Goal: Task Accomplishment & Management: Complete application form

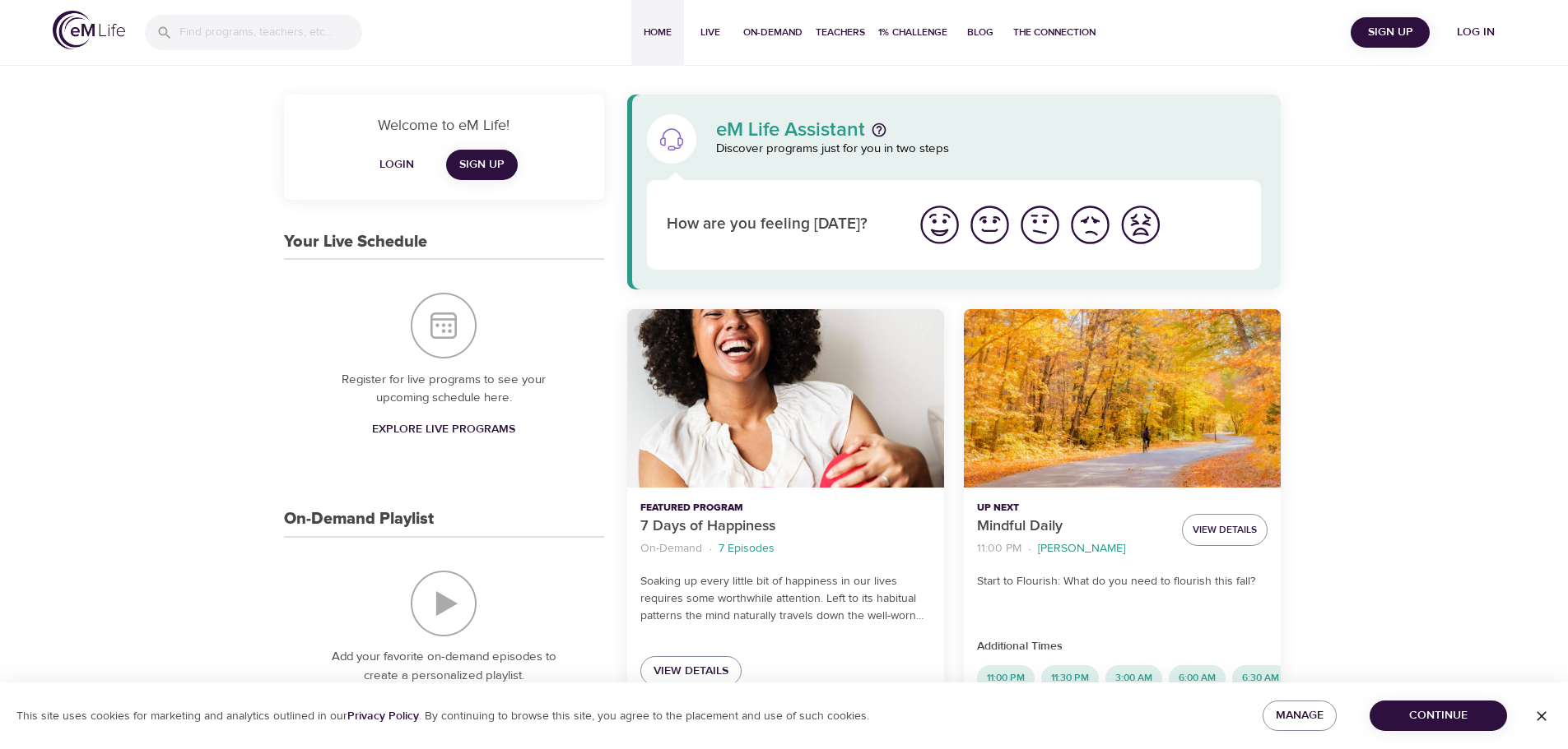
click at [382, 159] on span "Login" at bounding box center [397, 165] width 40 height 21
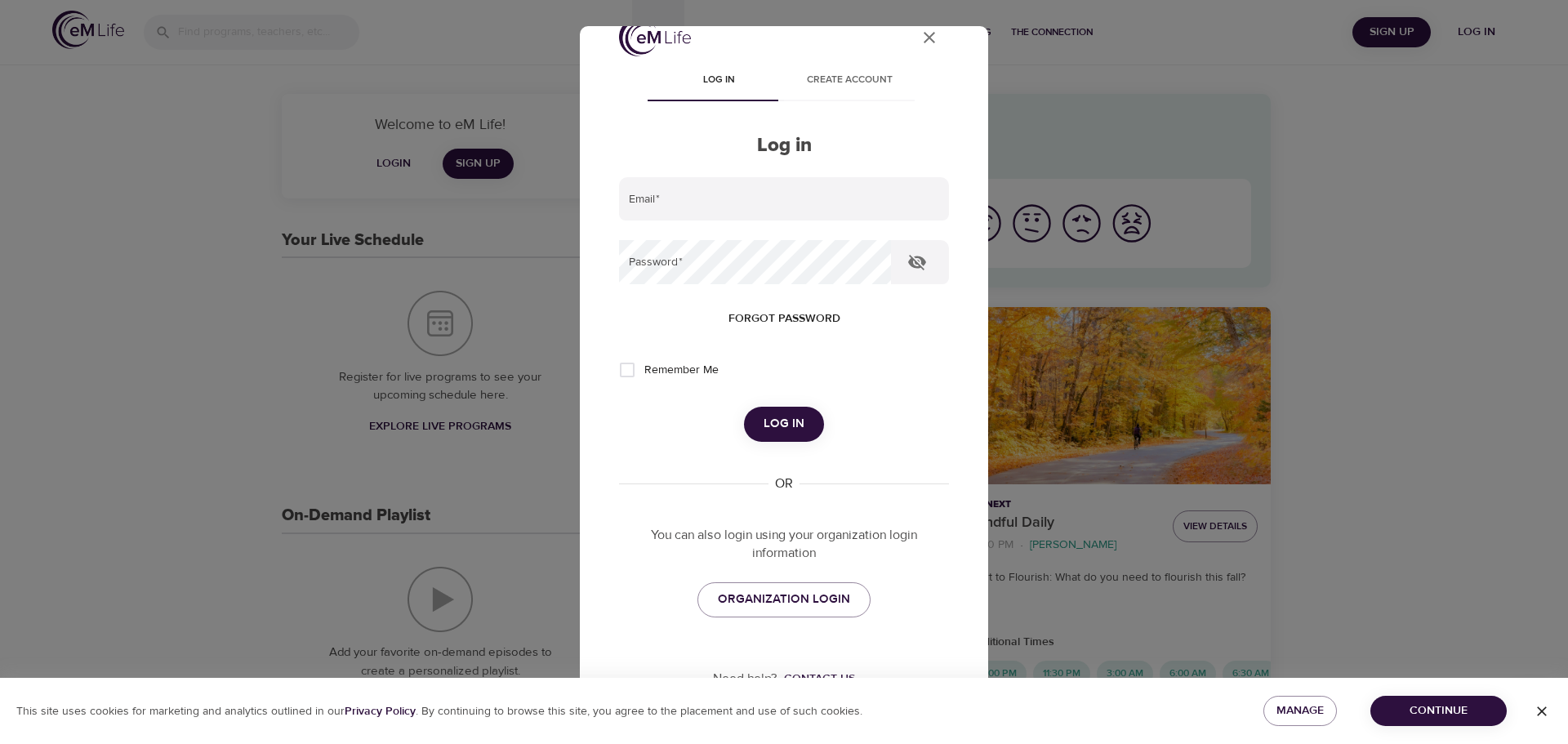
scroll to position [46, 0]
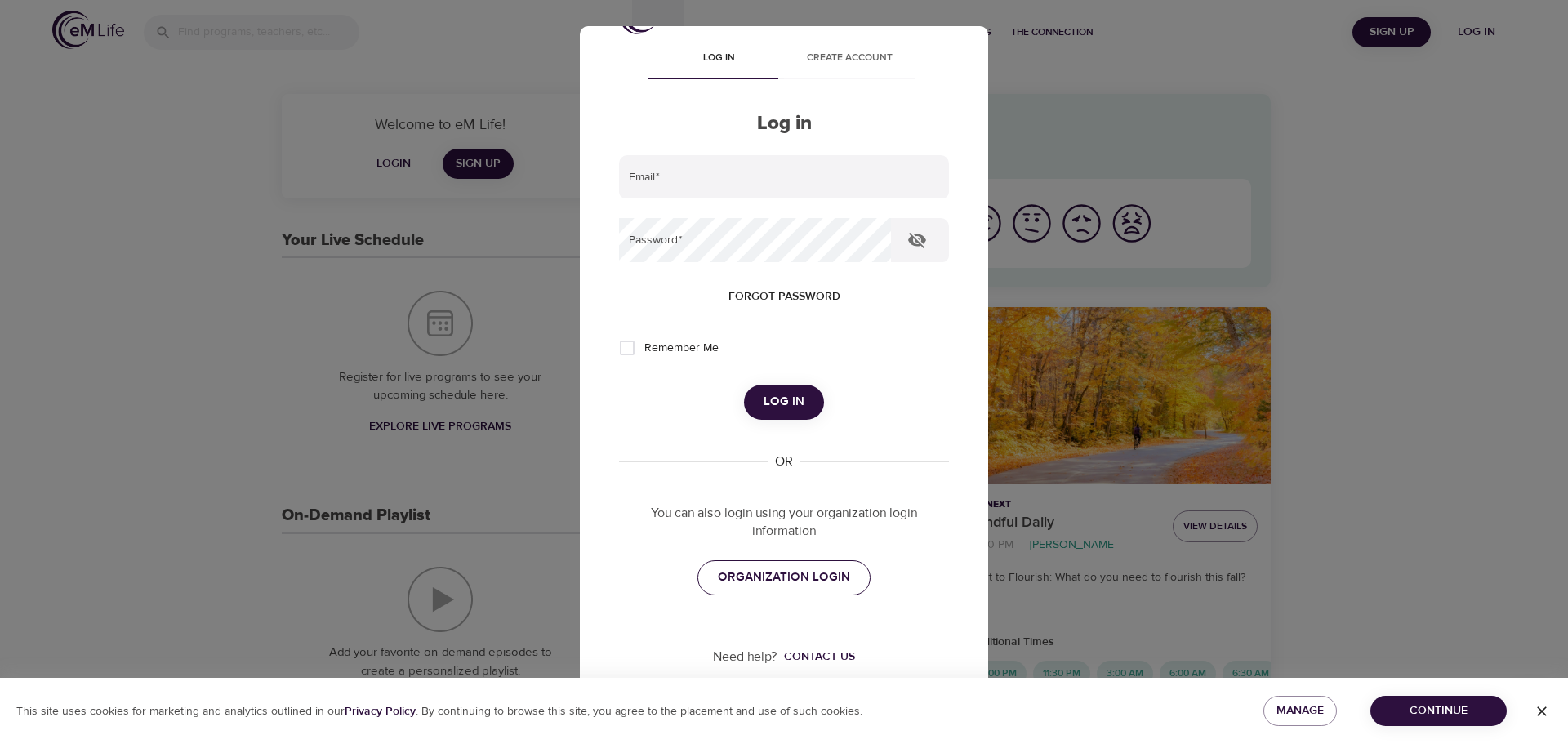
click at [768, 568] on span "ORGANIZATION LOGIN" at bounding box center [784, 578] width 132 height 21
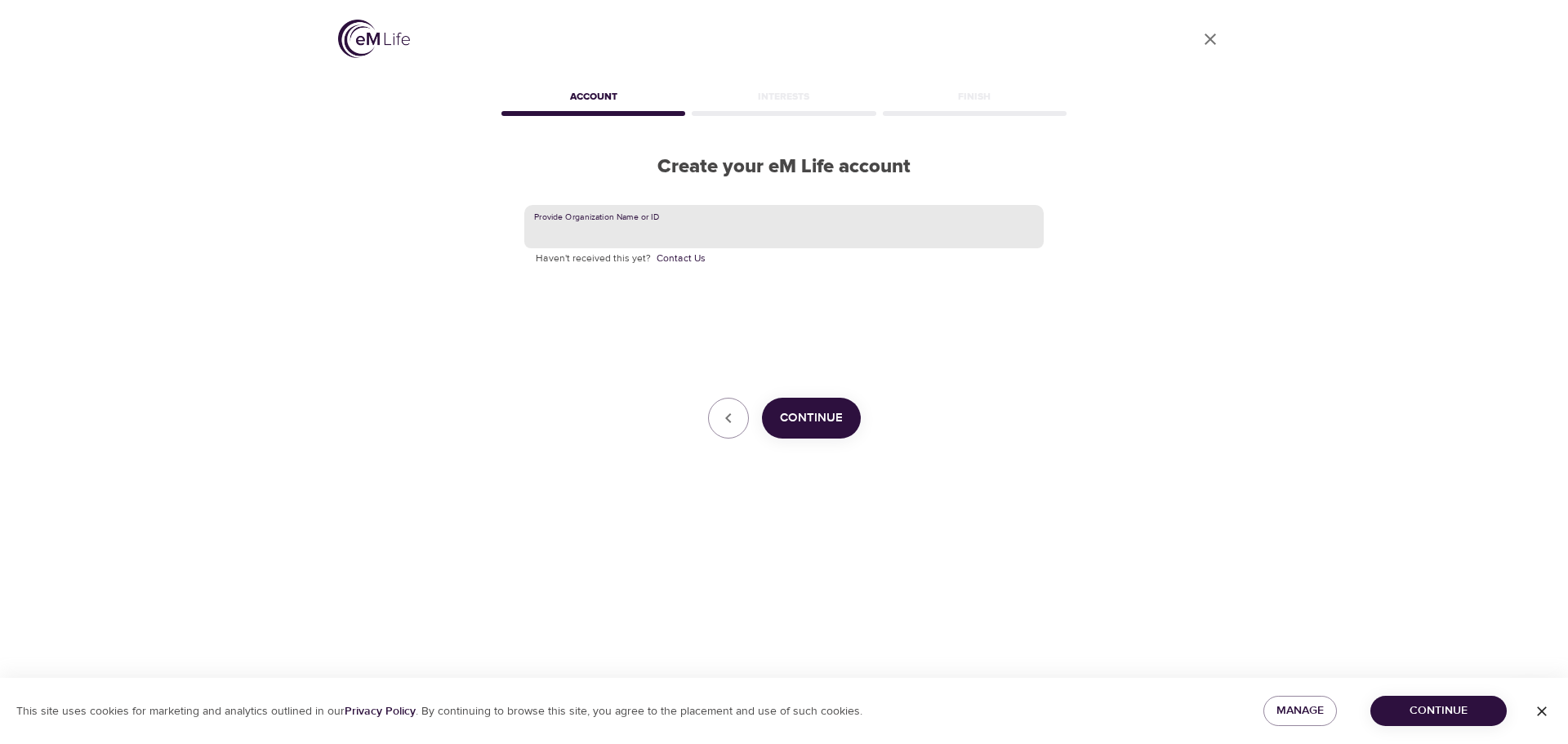
click at [625, 224] on input "text" at bounding box center [784, 227] width 520 height 44
type input "KORNFERRY"
click at [793, 420] on span "Continue" at bounding box center [811, 418] width 63 height 21
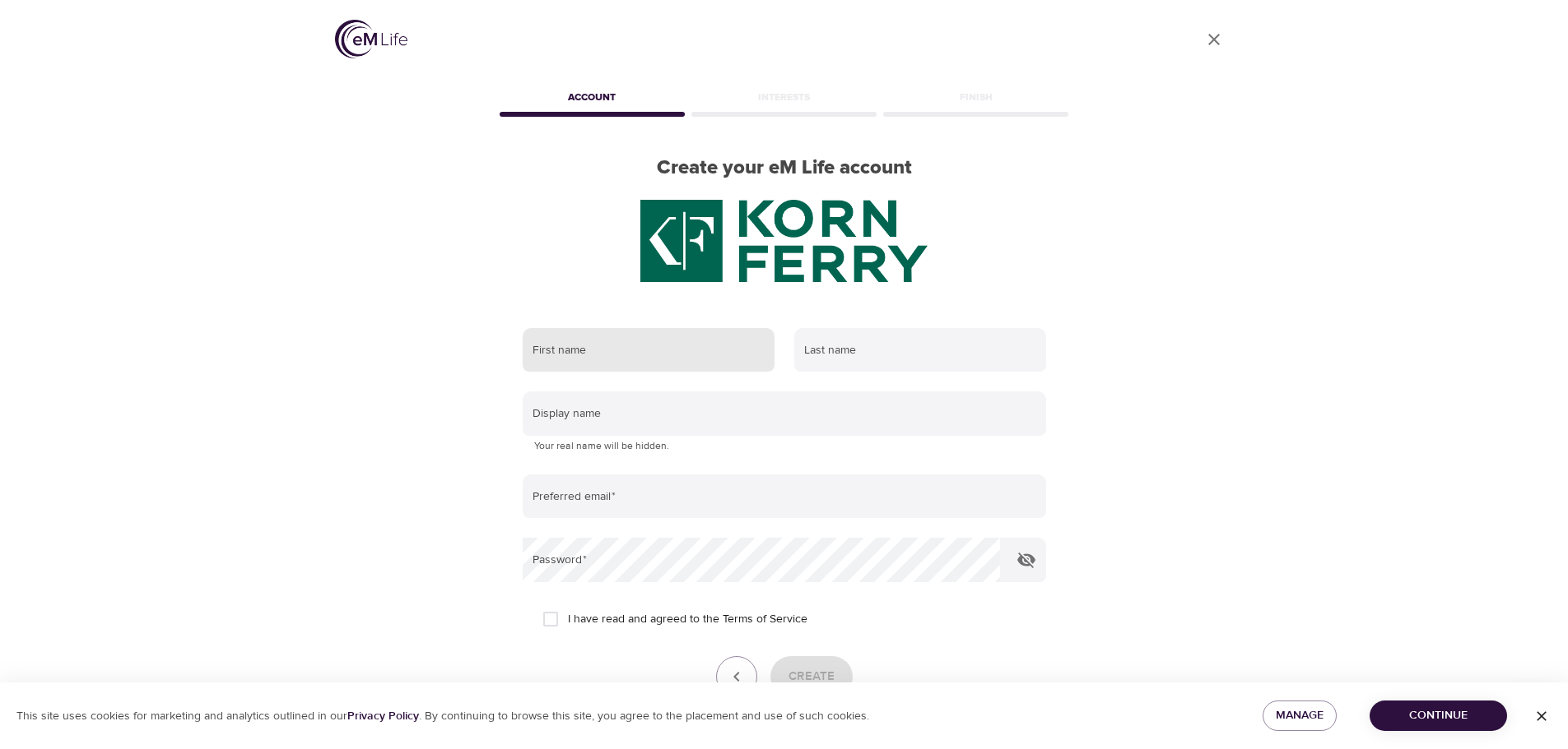
click at [689, 349] on input "text" at bounding box center [648, 350] width 252 height 44
type input "[PERSON_NAME]"
click at [824, 355] on input "text" at bounding box center [920, 350] width 252 height 44
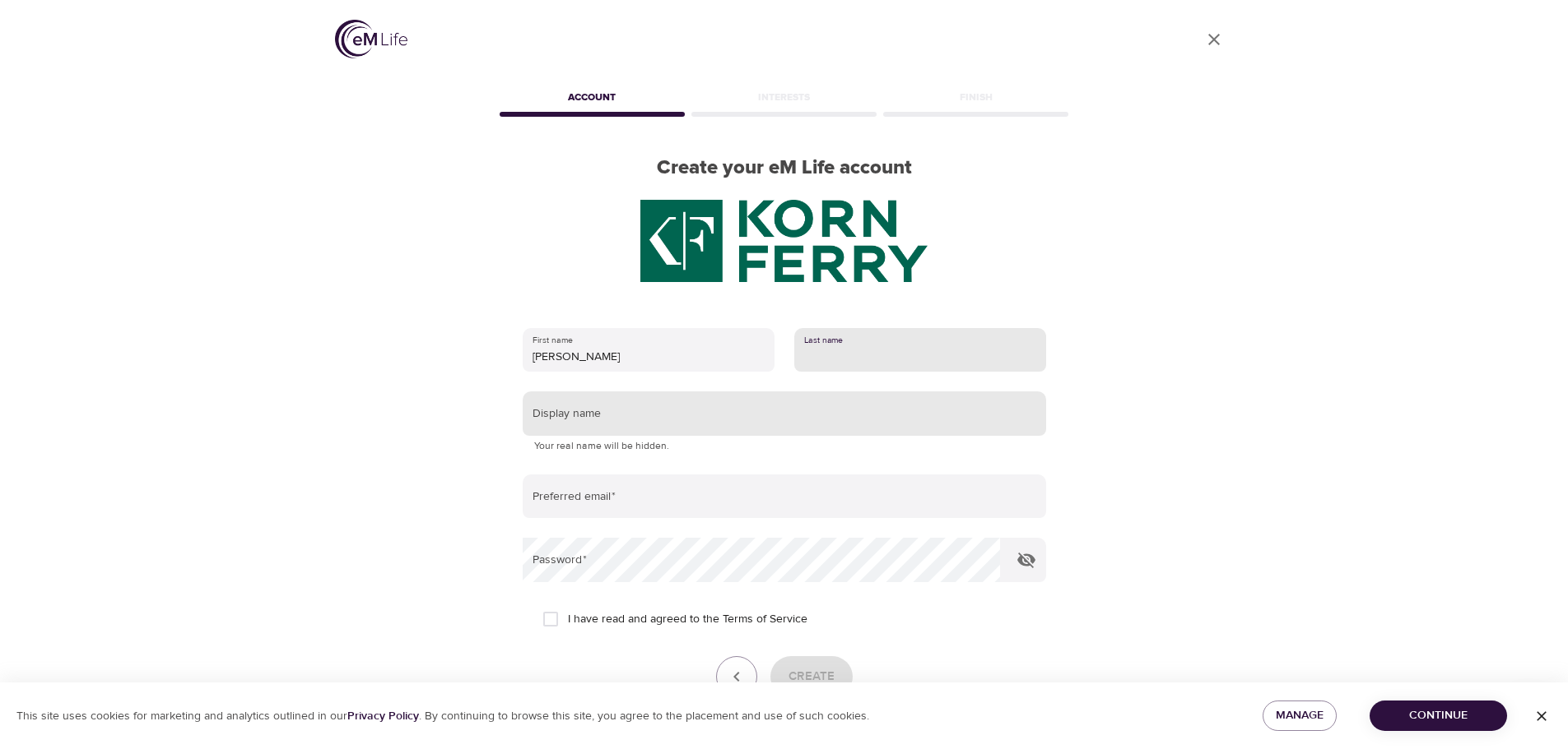
type input "[PERSON_NAME]"
click at [627, 418] on input "text" at bounding box center [785, 413] width 524 height 44
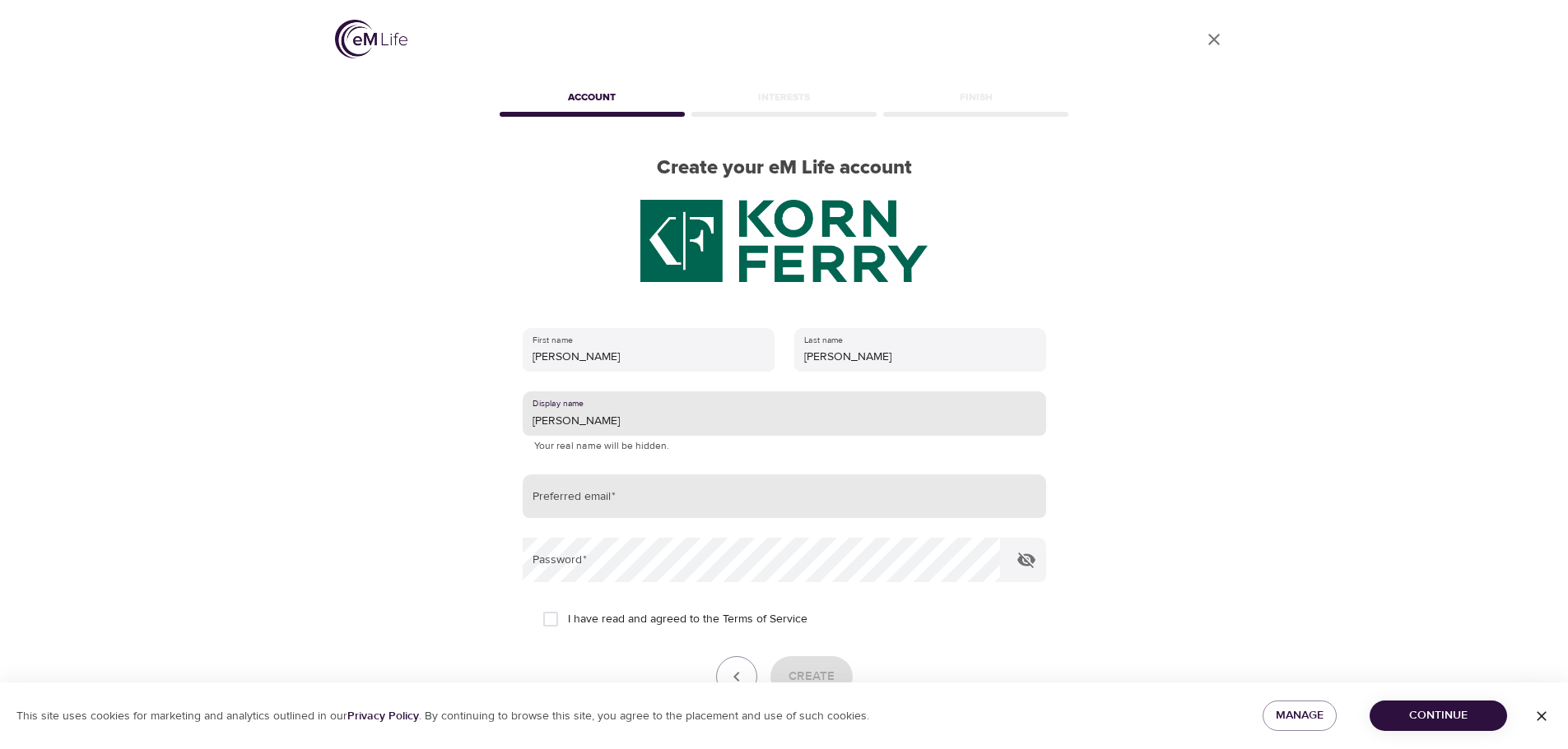
type input "[PERSON_NAME]"
click at [577, 509] on input "email" at bounding box center [785, 496] width 524 height 44
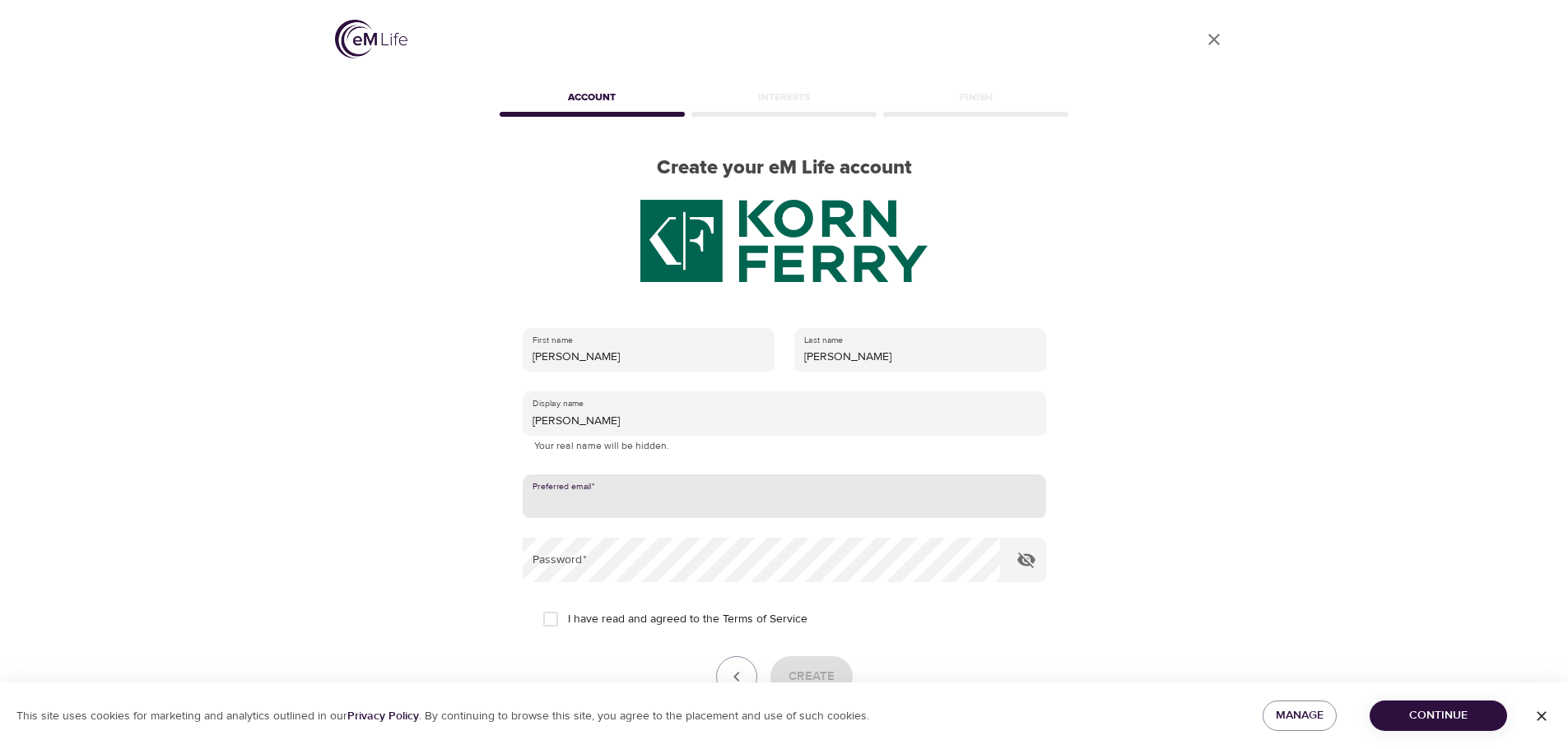
type input "[PERSON_NAME][EMAIL_ADDRESS][PERSON_NAME][DOMAIN_NAME]"
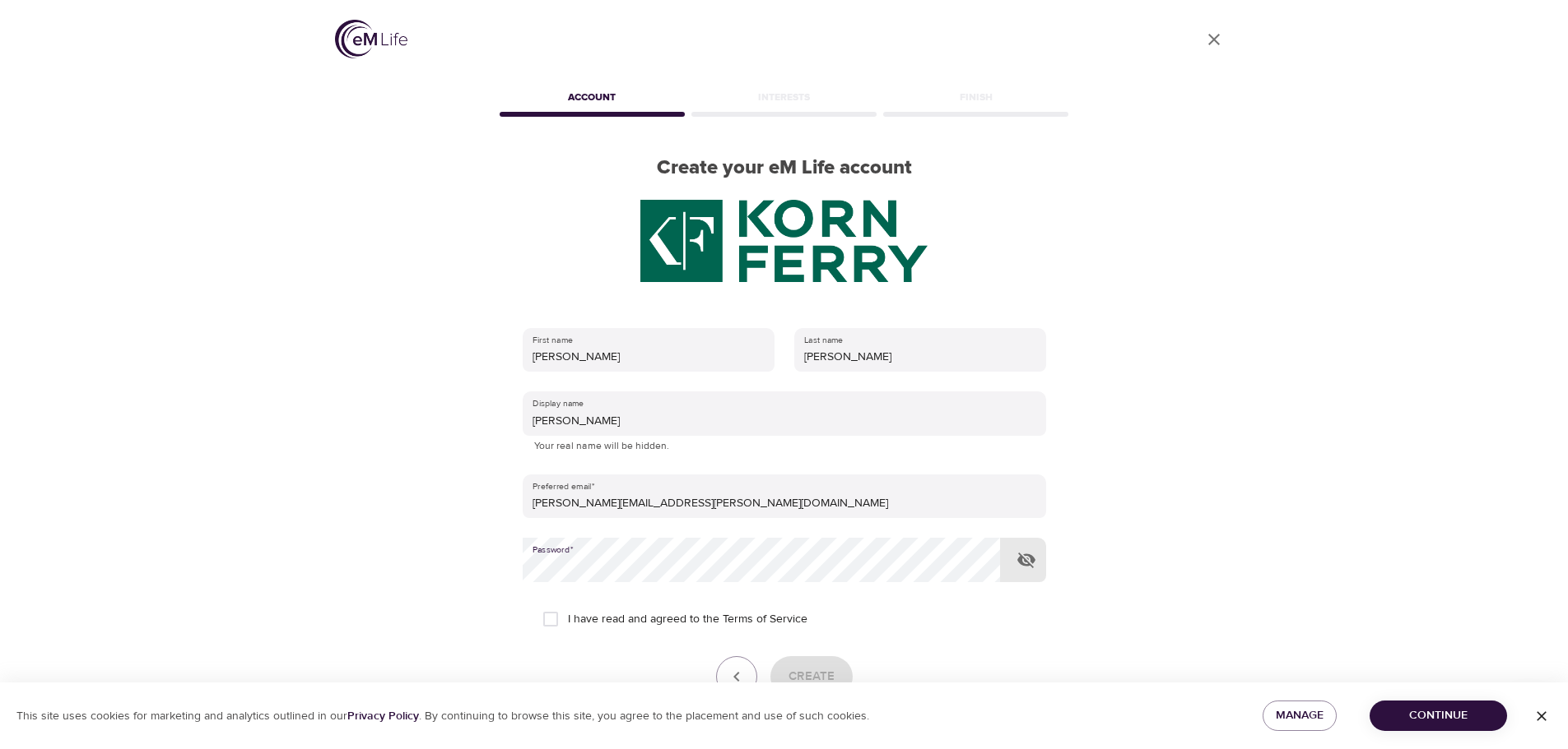
click at [590, 622] on span "I have read and agreed to the Terms of Service" at bounding box center [687, 619] width 239 height 17
click at [568, 622] on input "I have read and agreed to the Terms of Service" at bounding box center [551, 619] width 35 height 35
checkbox input "true"
click at [820, 671] on span "Create" at bounding box center [811, 676] width 46 height 22
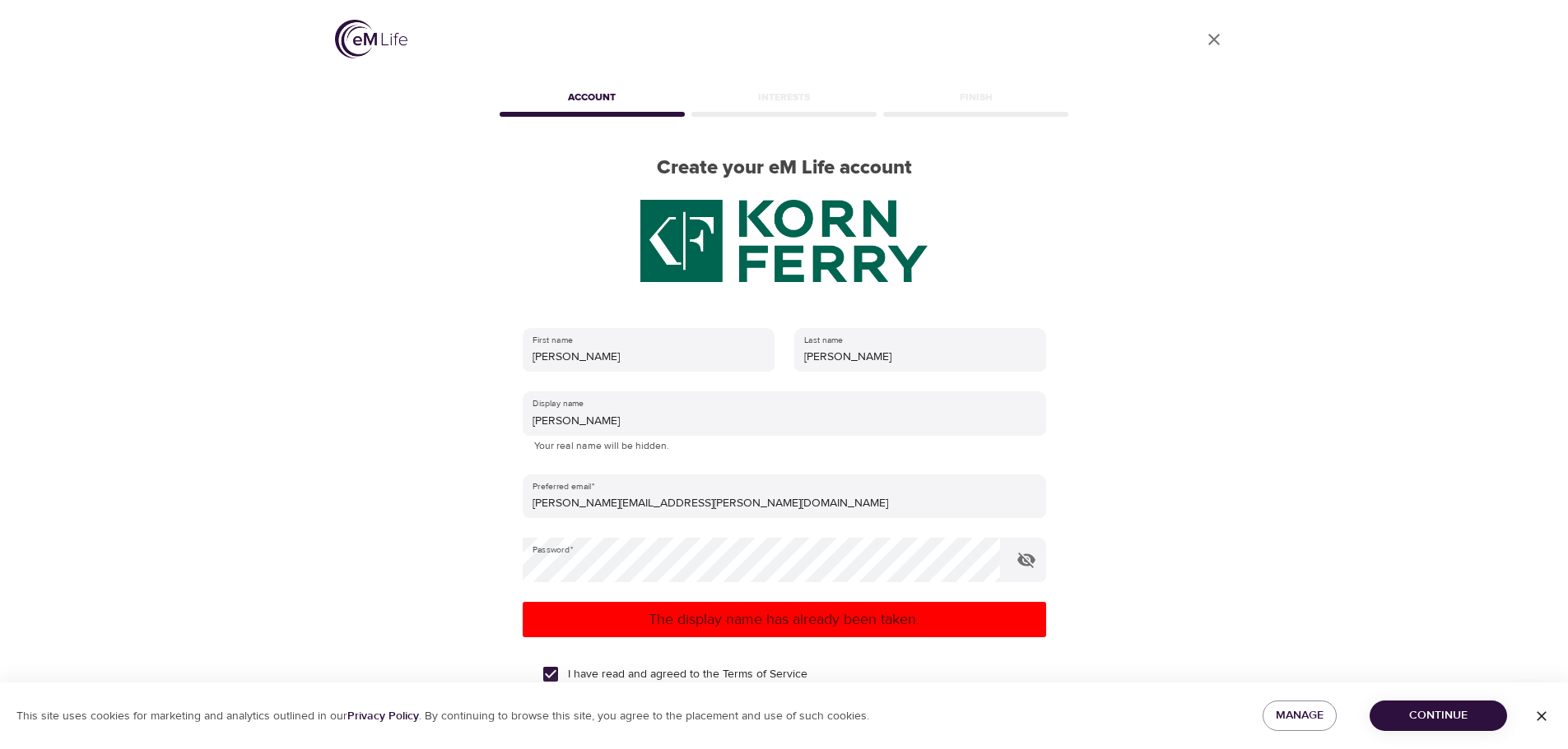
click at [1463, 708] on span "Continue" at bounding box center [1438, 716] width 112 height 21
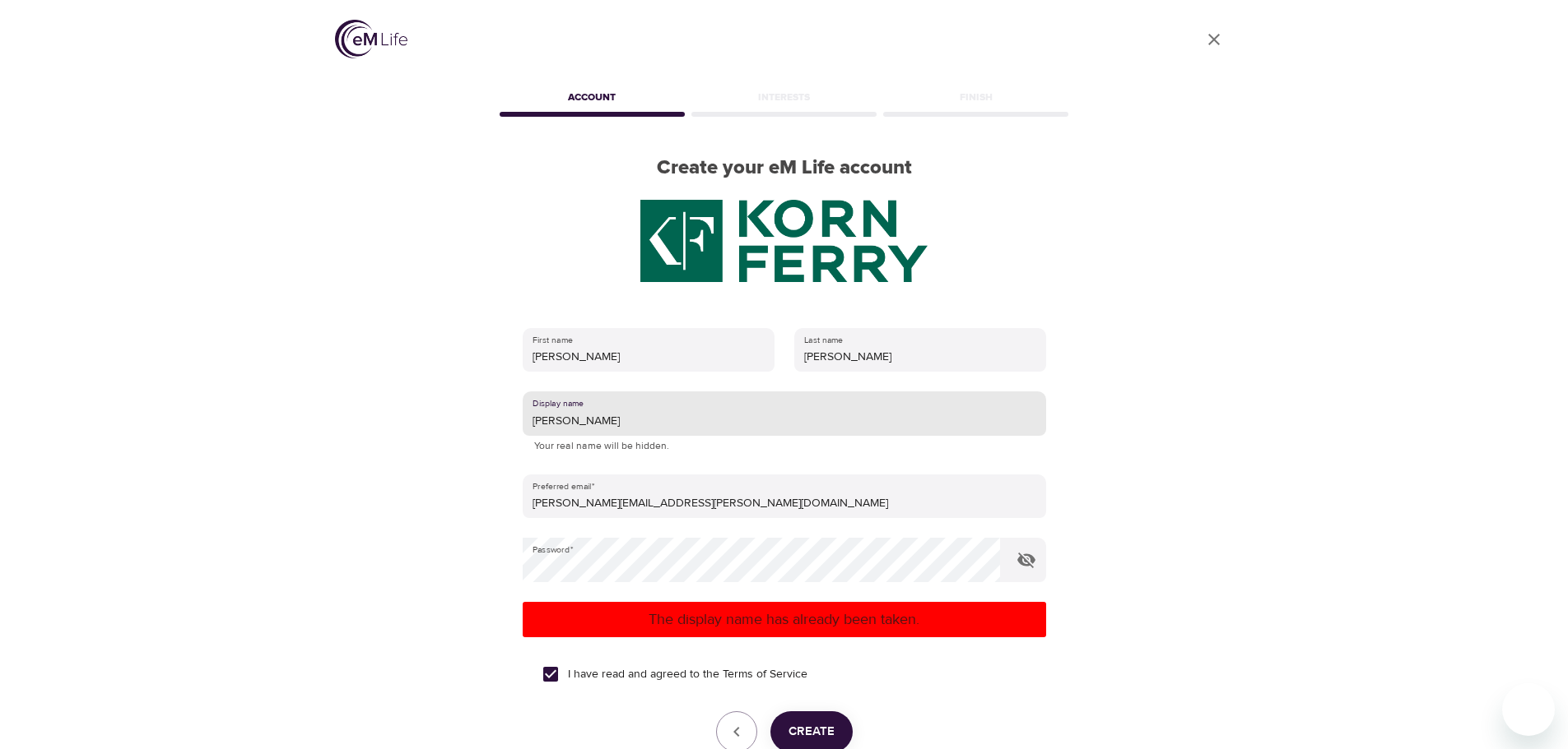
click at [574, 423] on input "[PERSON_NAME]" at bounding box center [785, 413] width 524 height 44
type input "Dwayneno"
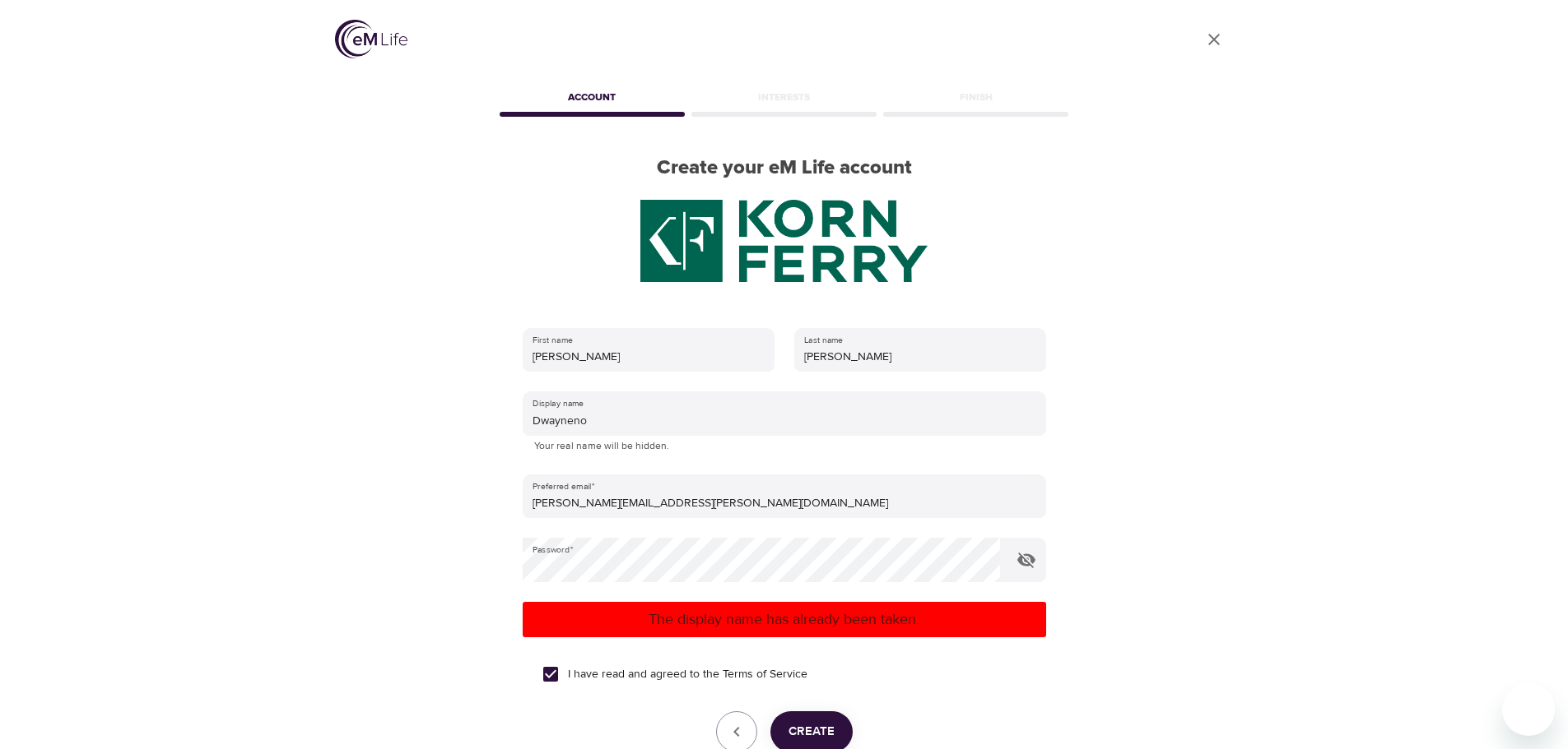
click at [1114, 695] on div "User Profile Account Interests Finish Create your eM Life account First name [P…" at bounding box center [785, 374] width 939 height 749
click at [805, 726] on span "Create" at bounding box center [811, 732] width 46 height 22
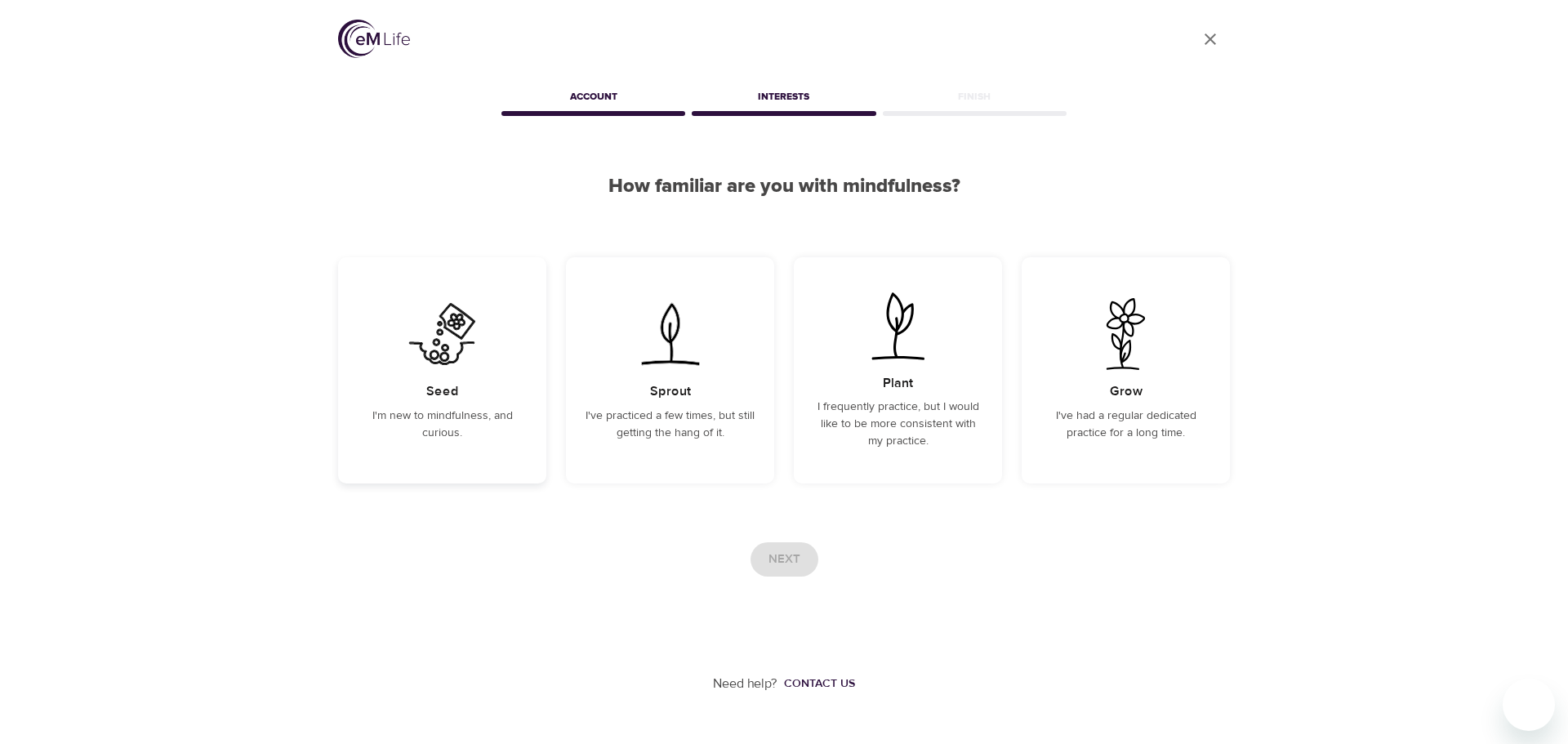
click at [446, 387] on h5 "Seed" at bounding box center [443, 392] width 33 height 17
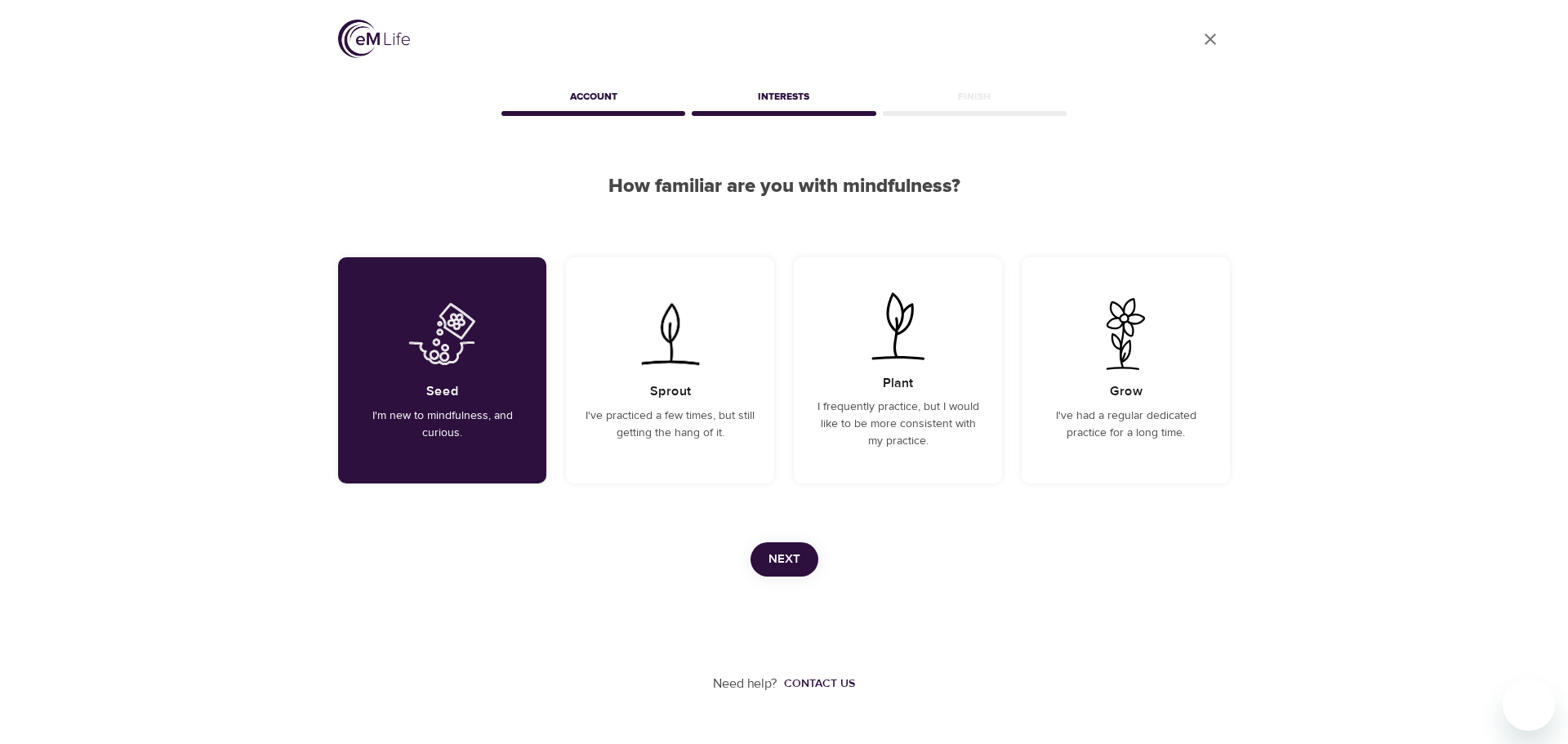
click at [772, 562] on span "Next" at bounding box center [784, 560] width 32 height 21
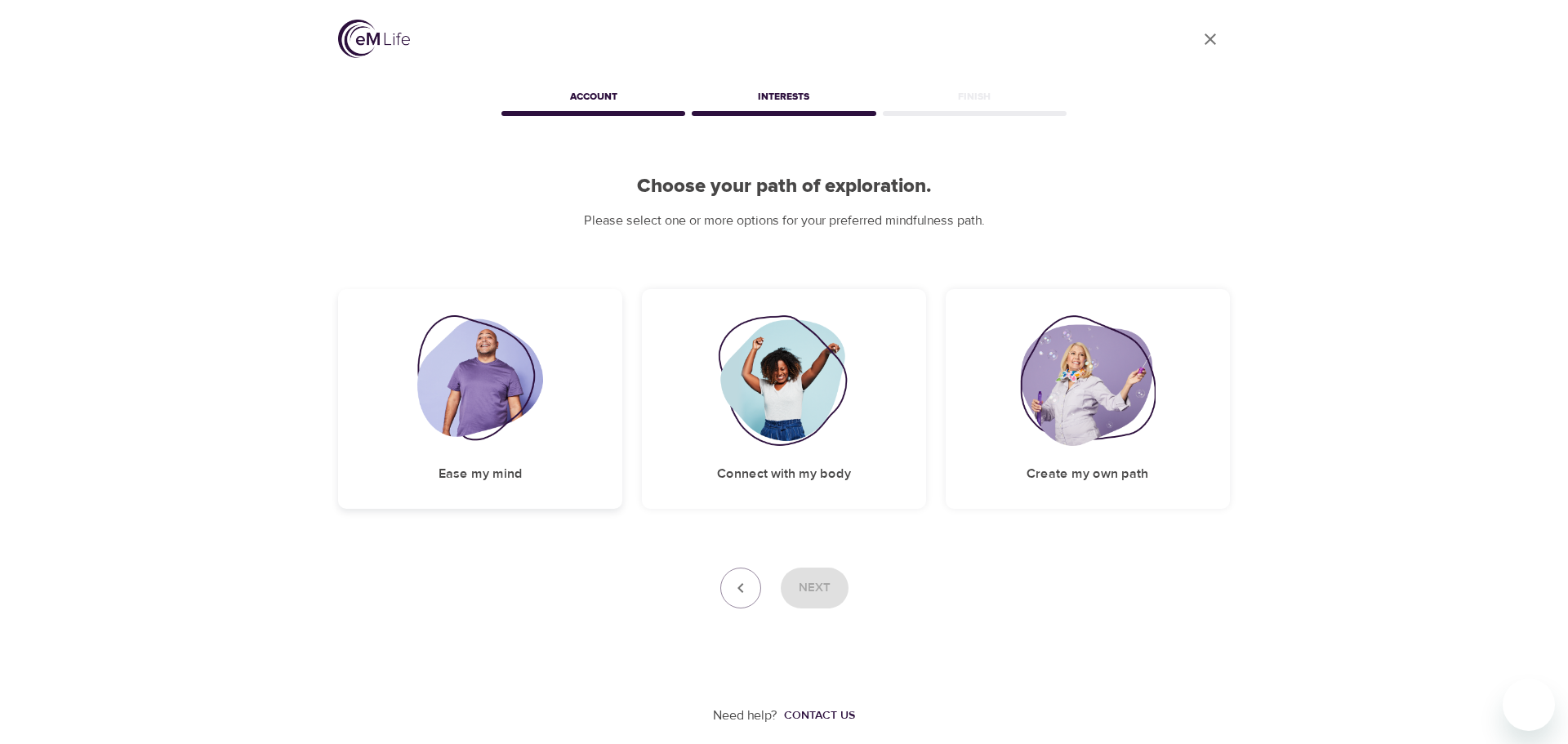
click at [474, 390] on img at bounding box center [481, 381] width 127 height 130
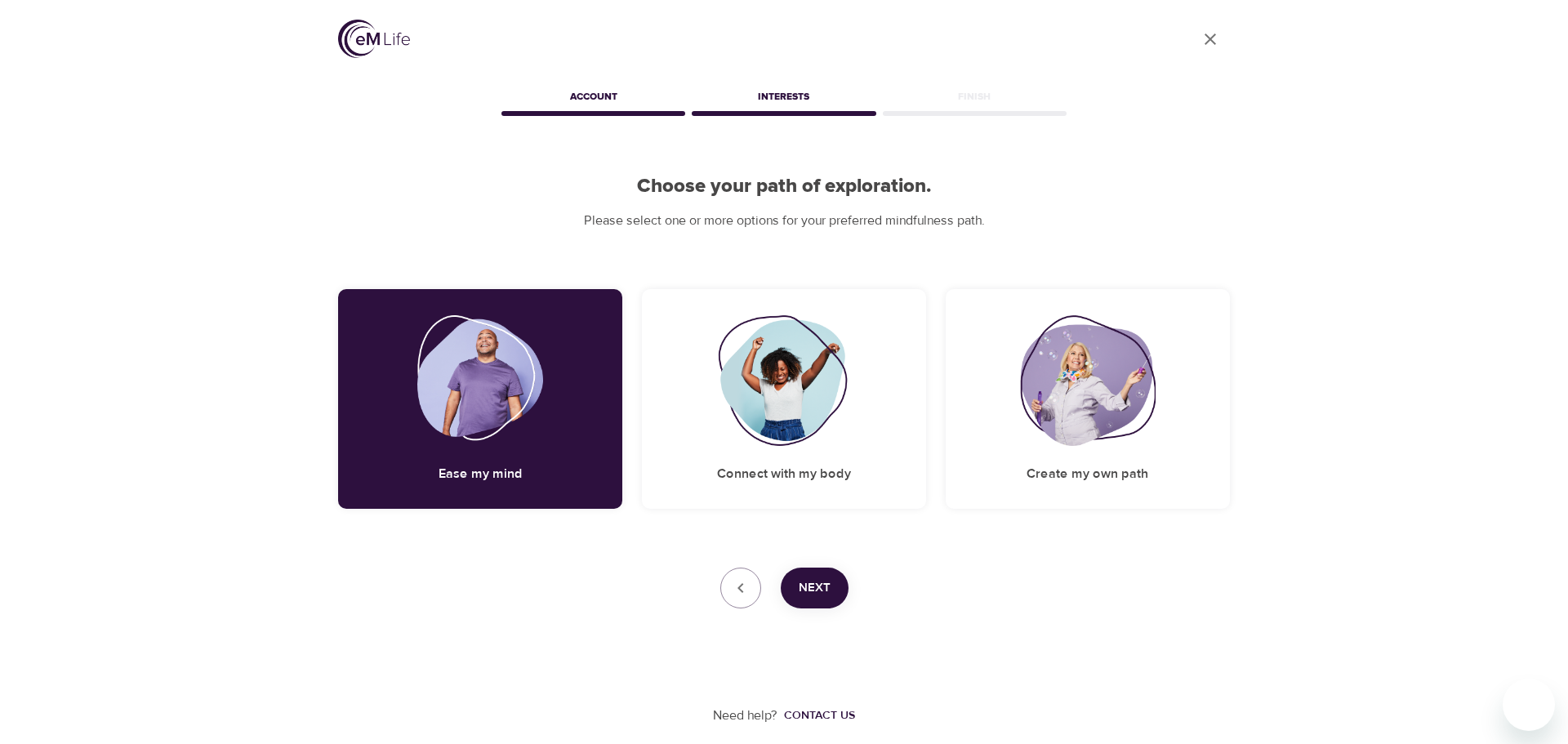
click at [811, 589] on span "Next" at bounding box center [814, 588] width 32 height 21
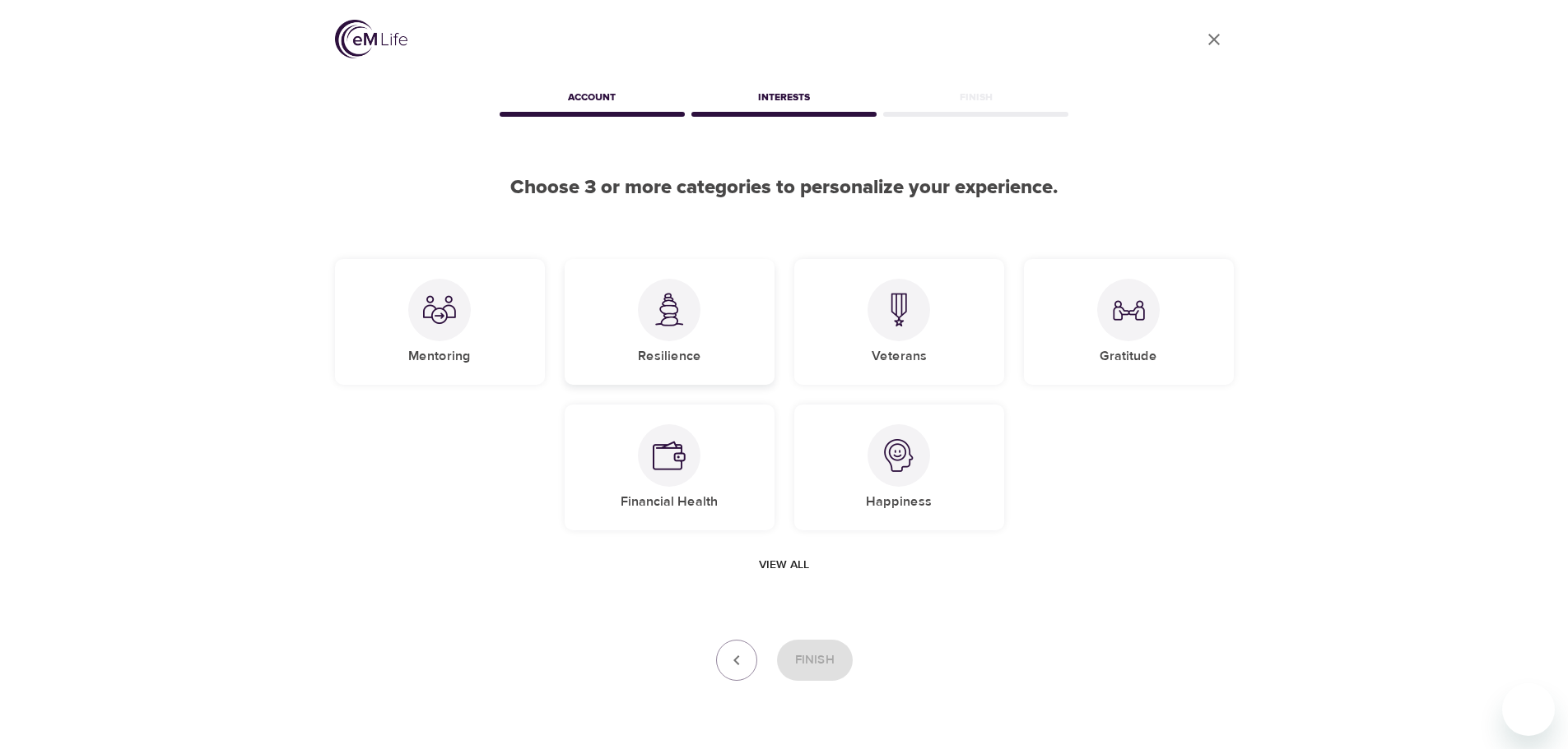
click at [669, 312] on img at bounding box center [669, 309] width 33 height 34
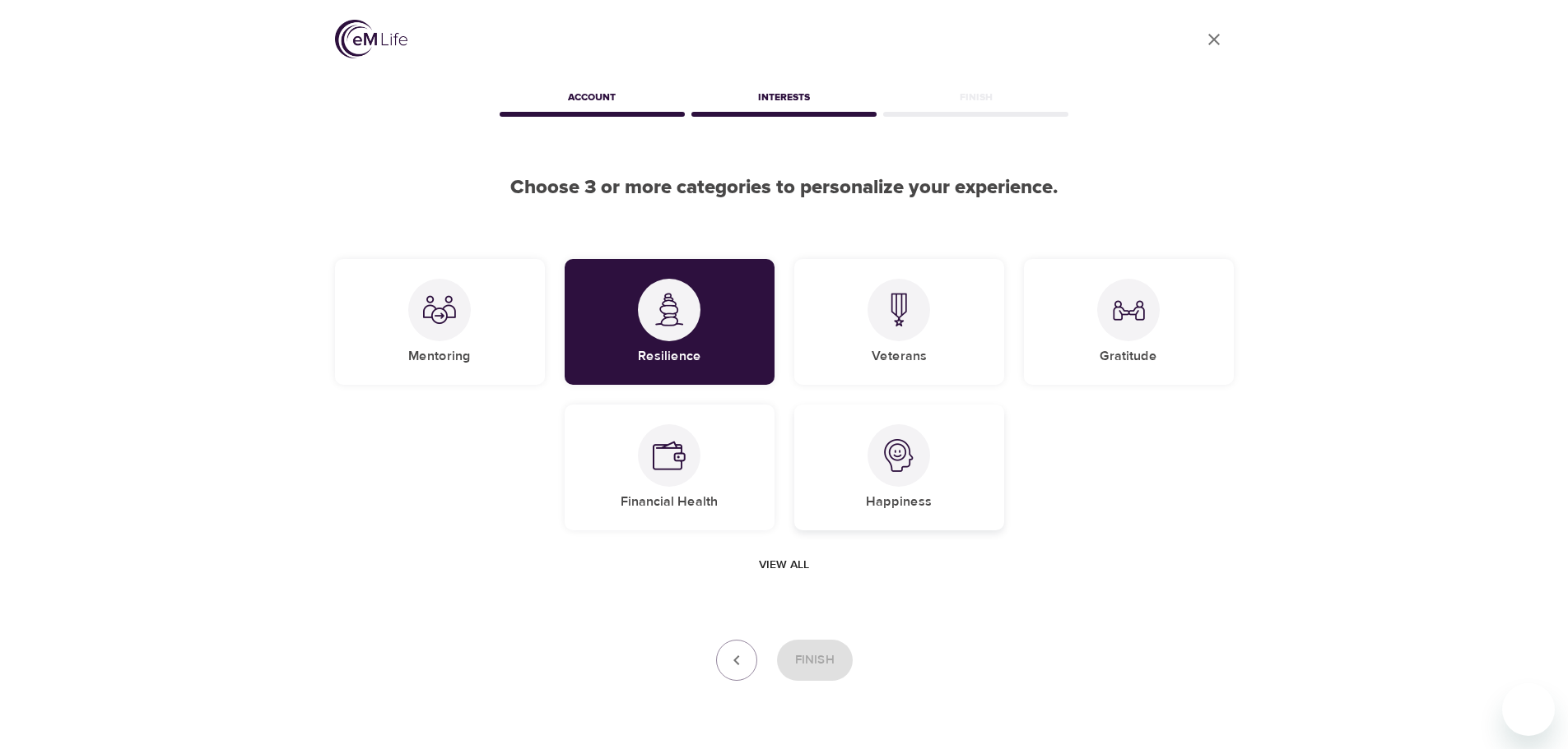
click at [891, 470] on img at bounding box center [899, 455] width 33 height 33
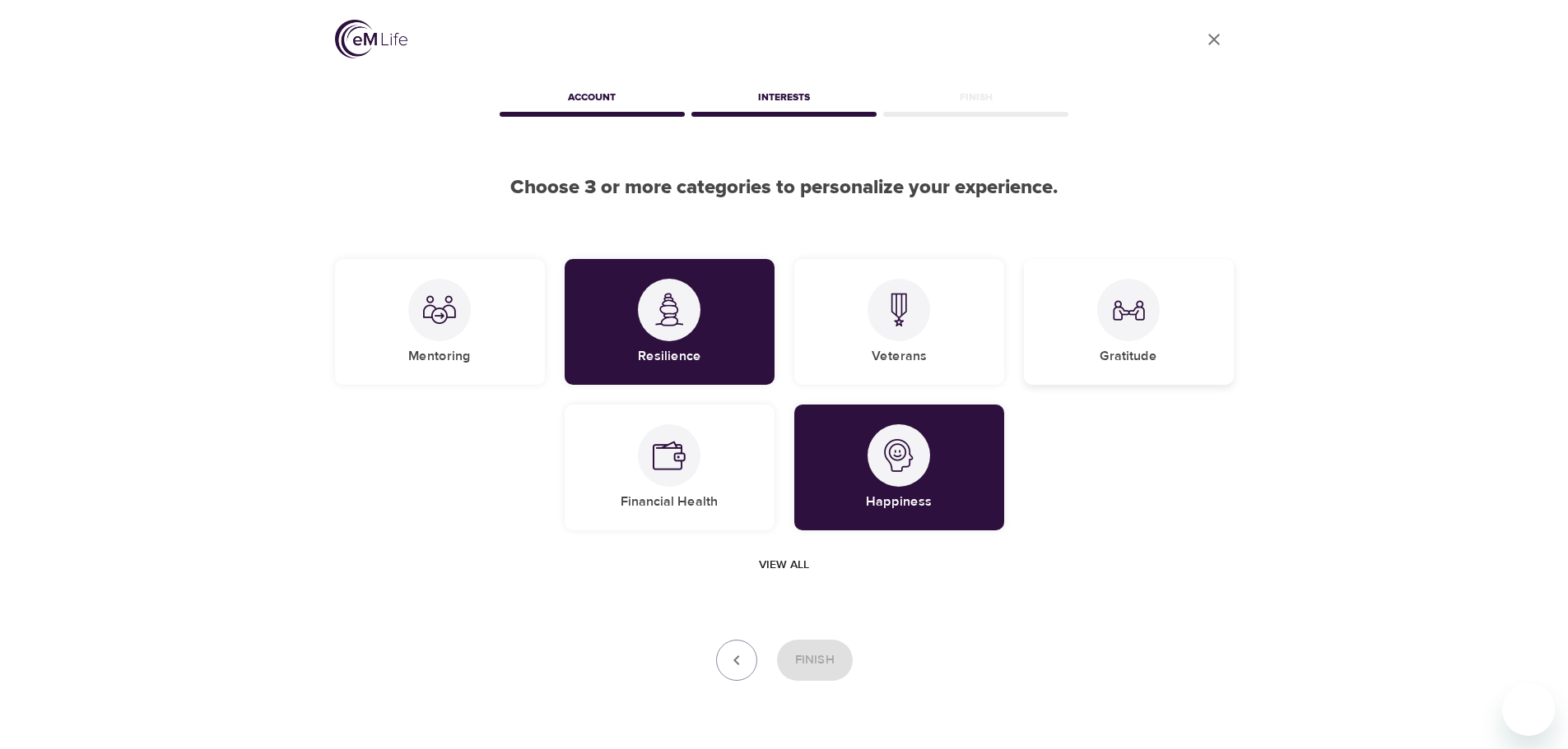
click at [1119, 328] on div at bounding box center [1128, 310] width 62 height 62
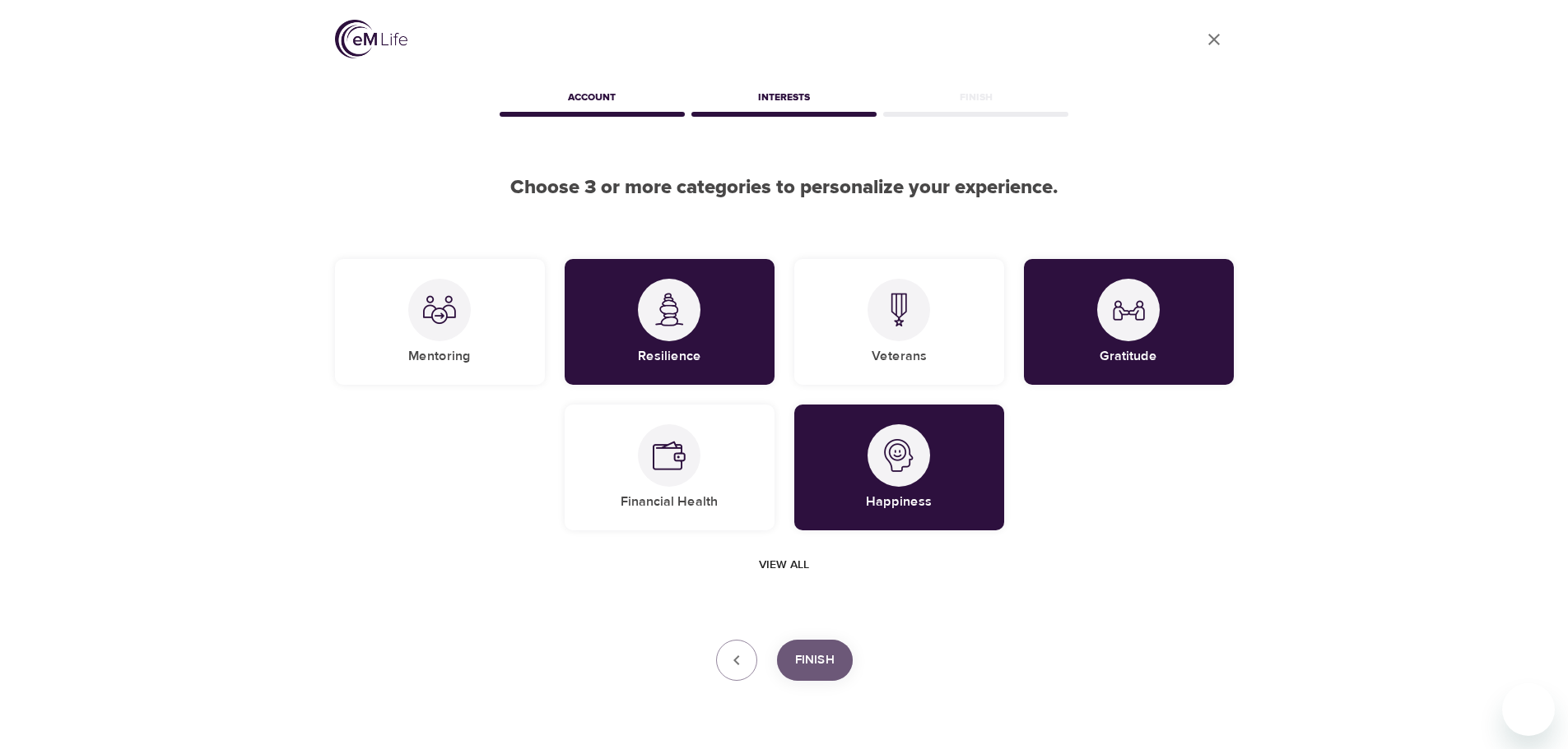
click at [811, 663] on span "Finish" at bounding box center [815, 660] width 40 height 22
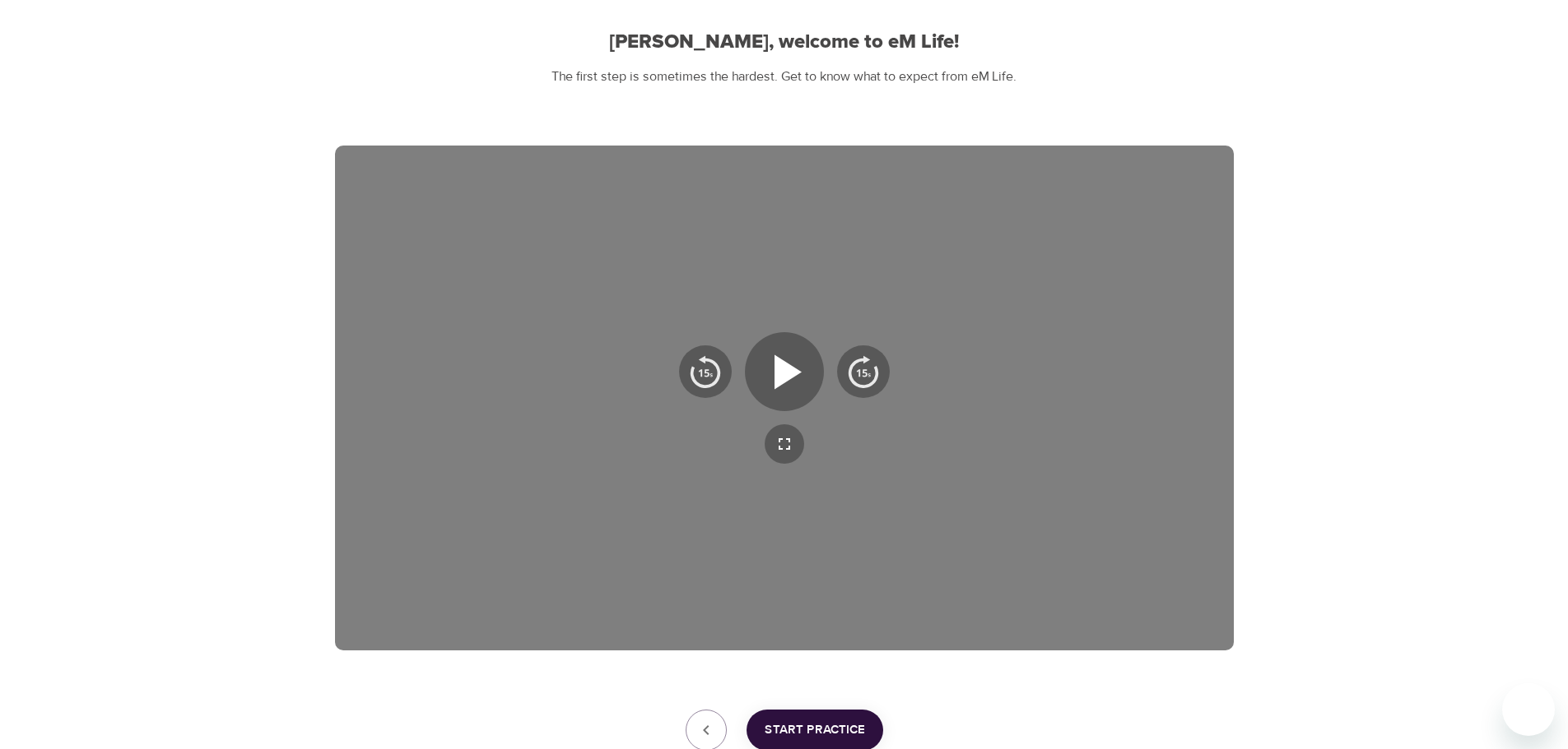
scroll to position [265, 0]
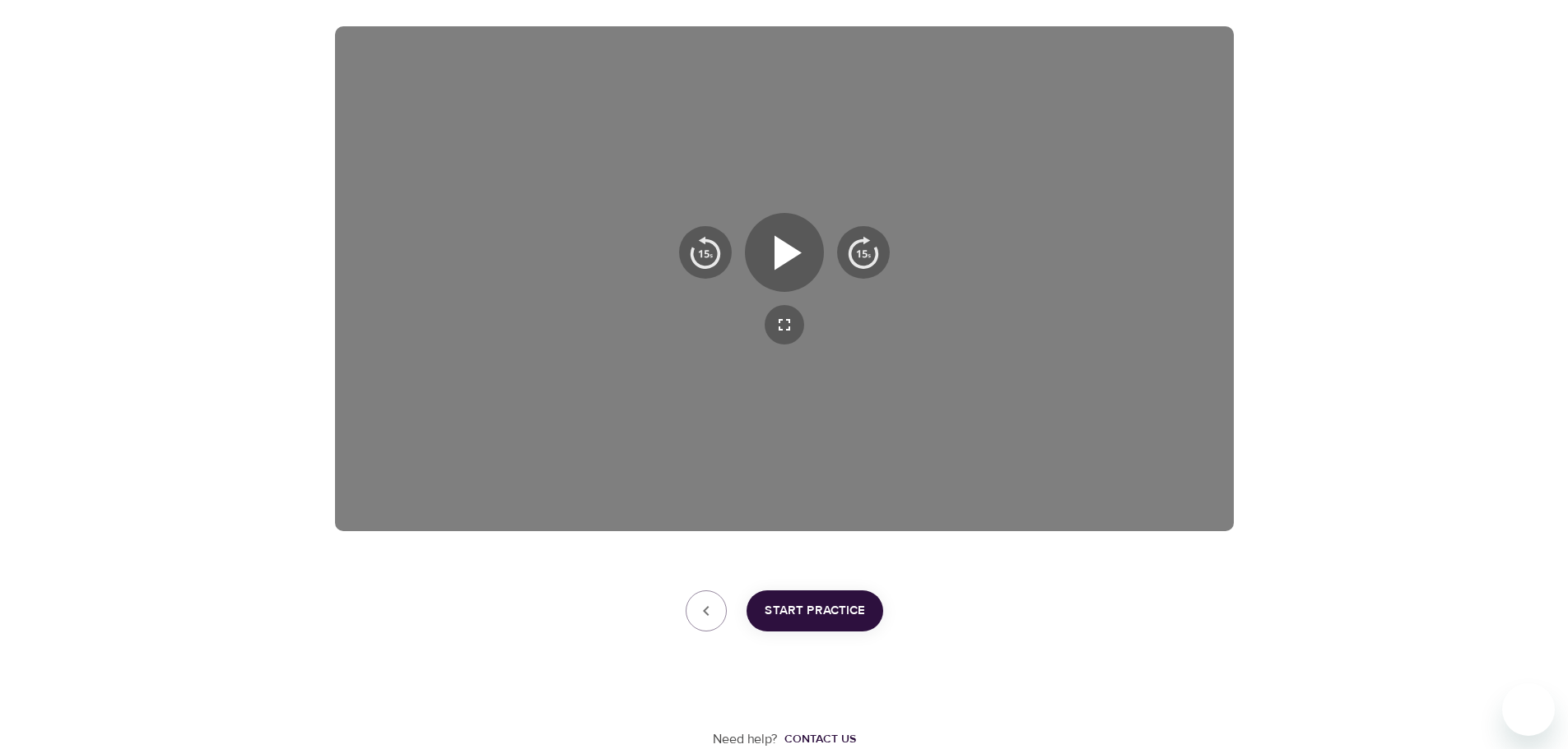
click at [261, 473] on div "User Profile Account Interests [PERSON_NAME], welcome to eM Life! The first ste…" at bounding box center [784, 242] width 1568 height 1014
